Goal: Transaction & Acquisition: Purchase product/service

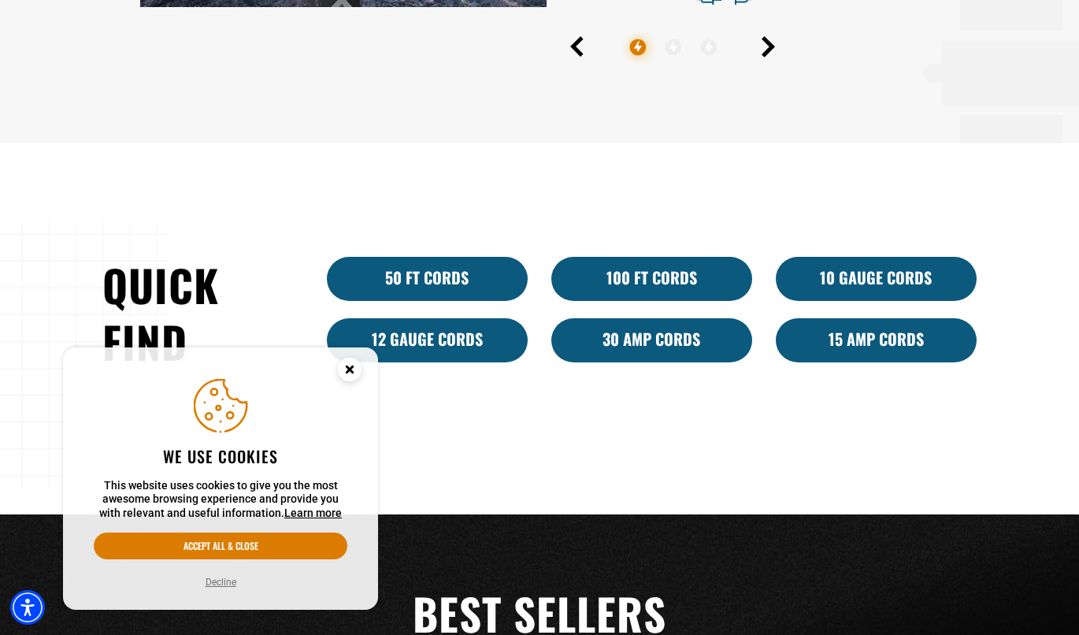
scroll to position [909, 0]
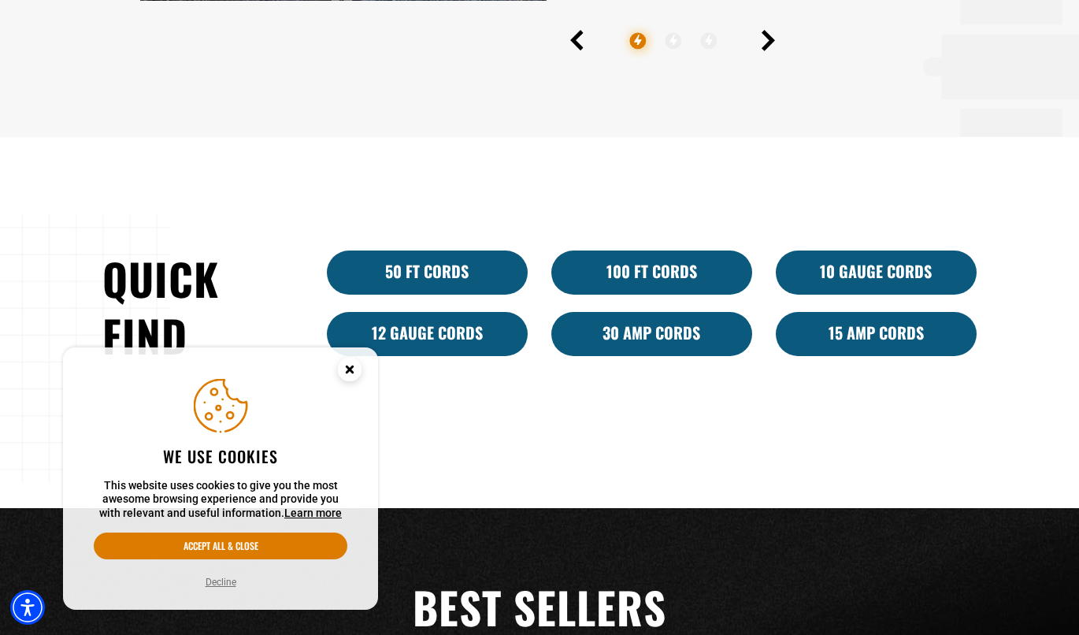
click at [714, 269] on link "100 Ft Cords" at bounding box center [651, 272] width 201 height 44
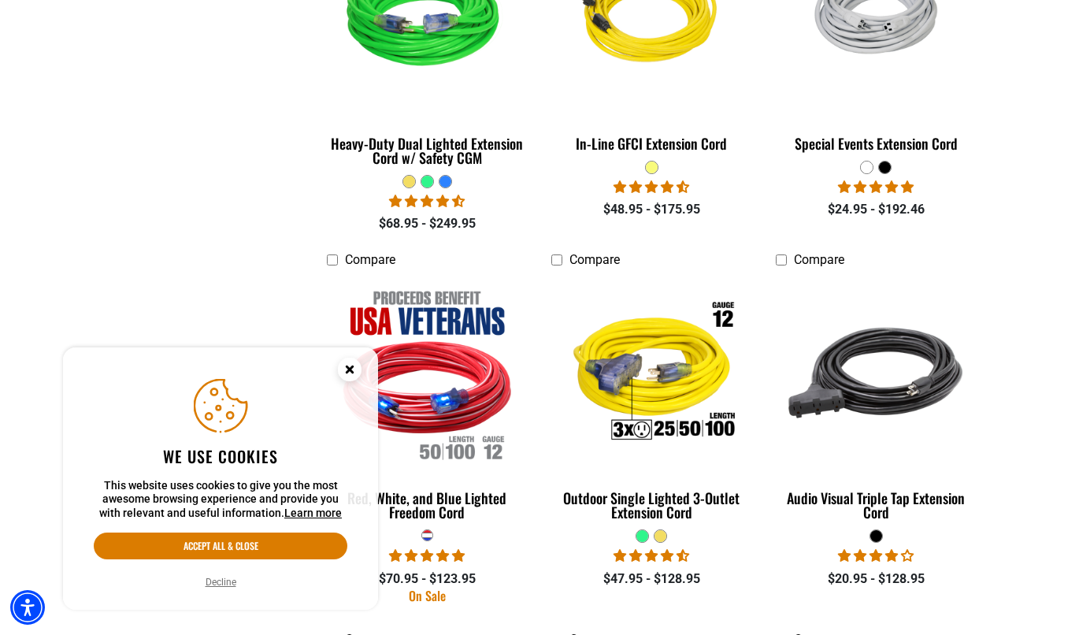
scroll to position [1284, 0]
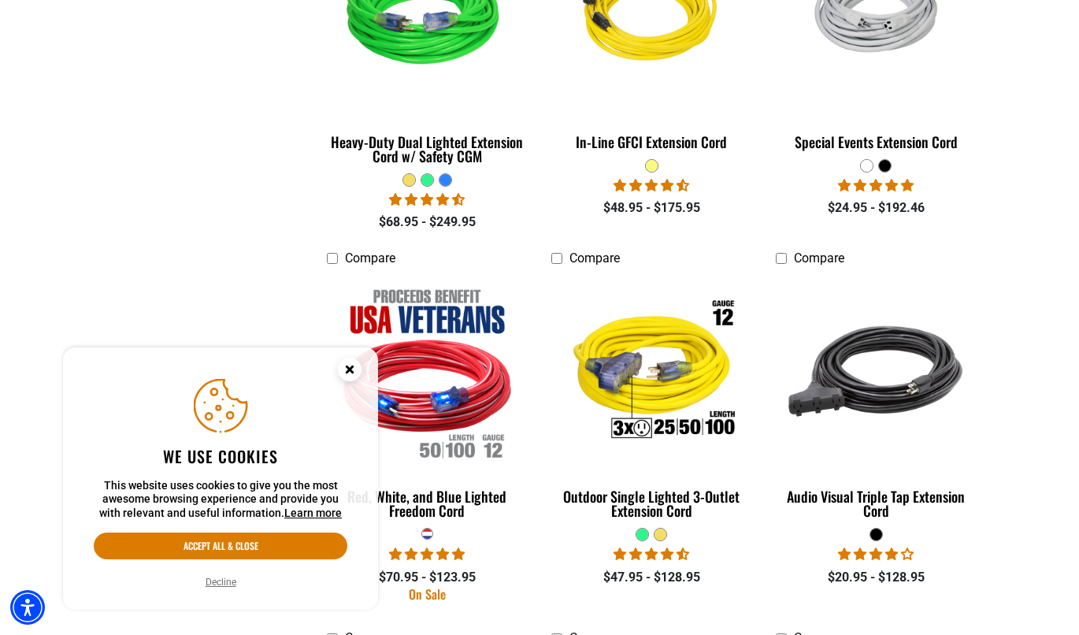
click at [353, 379] on circle "Close this option" at bounding box center [350, 370] width 24 height 24
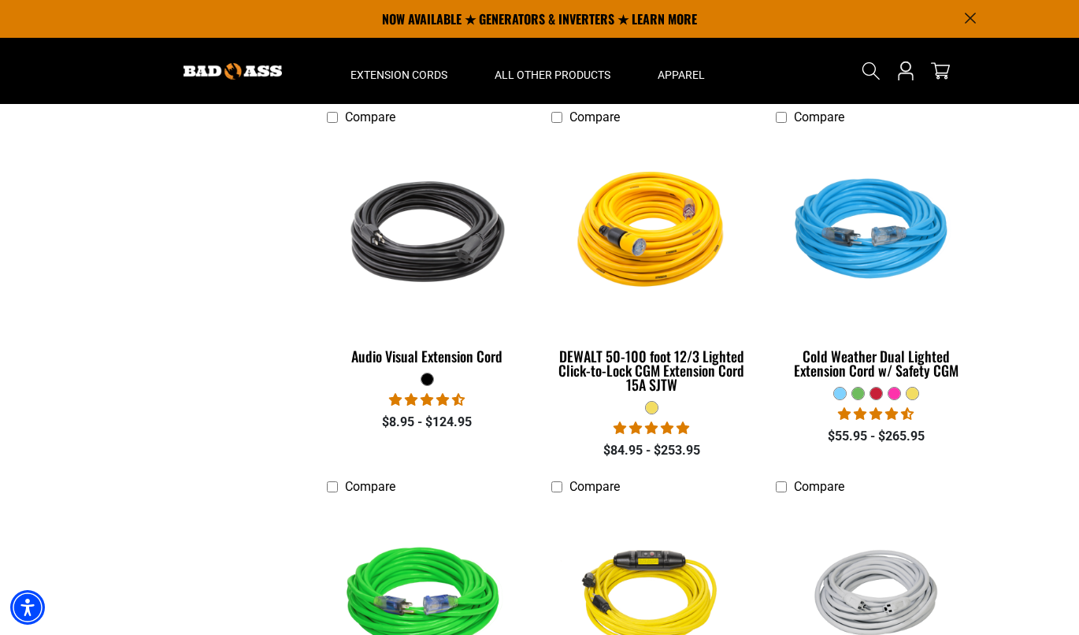
scroll to position [0, 0]
